Goal: Navigation & Orientation: Find specific page/section

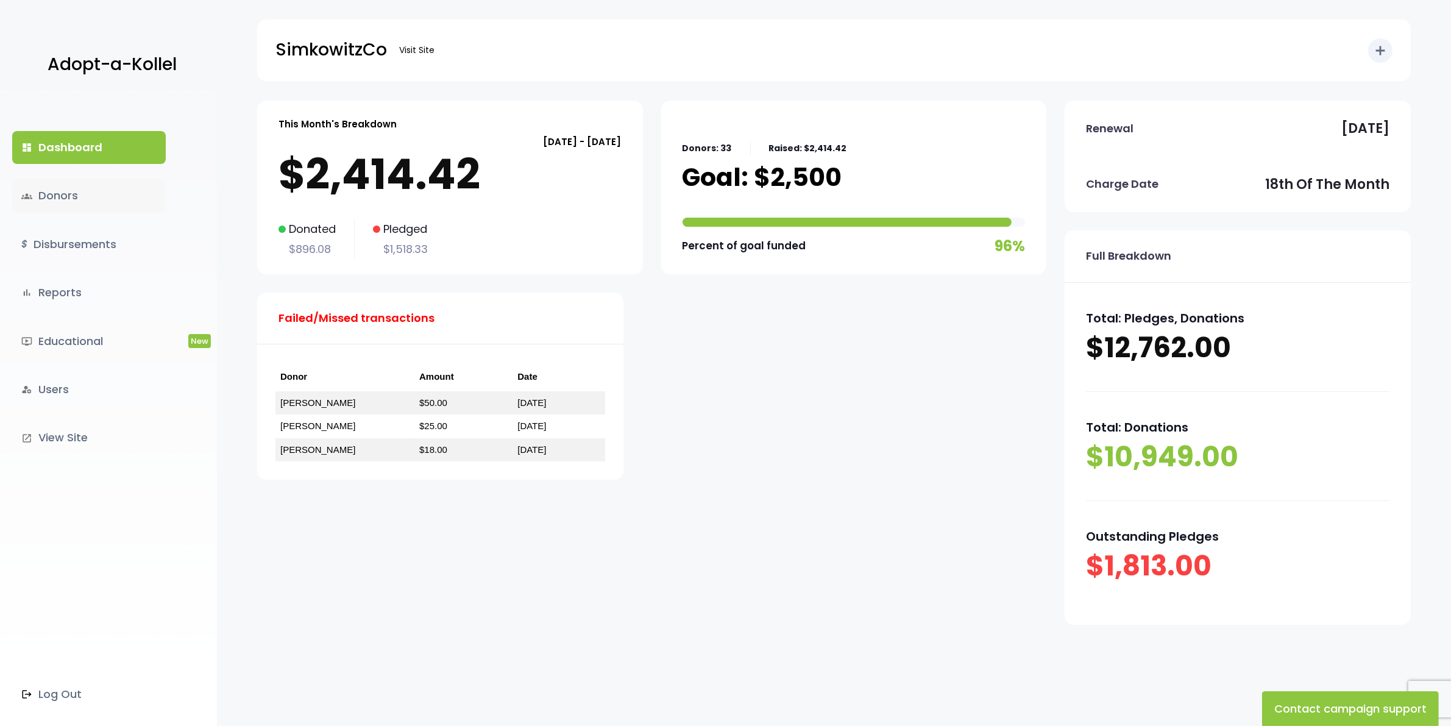
click at [65, 195] on link "groups Donors" at bounding box center [89, 195] width 154 height 33
